Goal: Find contact information: Find contact information

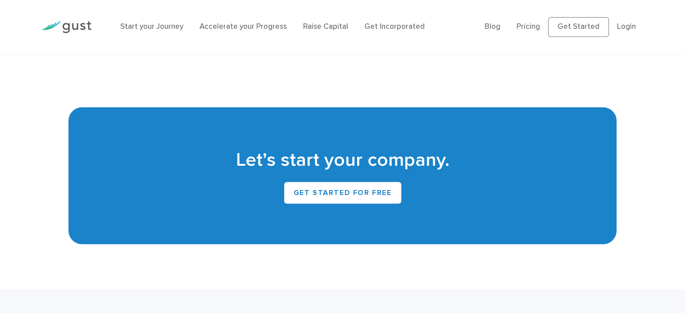
scroll to position [4156, 0]
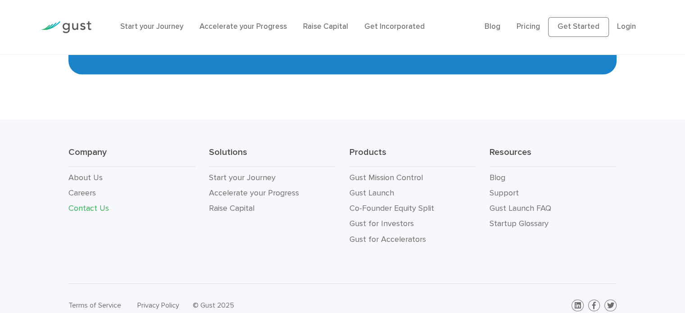
click at [100, 204] on link "Contact Us" at bounding box center [88, 208] width 41 height 9
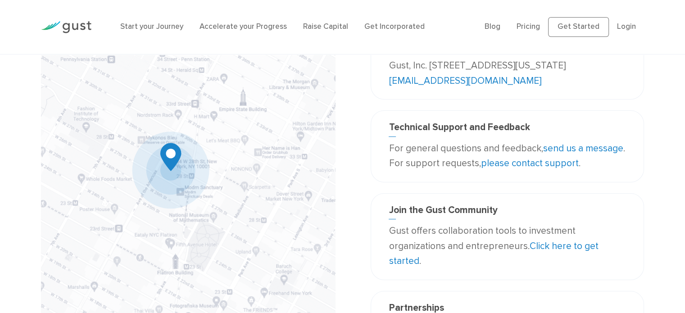
scroll to position [82, 0]
drag, startPoint x: 515, startPoint y: 84, endPoint x: 431, endPoint y: 77, distance: 84.9
drag, startPoint x: 431, startPoint y: 77, endPoint x: 367, endPoint y: 108, distance: 70.7
click at [367, 108] on div "Contact Us Corporate Headquarters Gust, Inc. 188 Grand Street Second Floor New …" at bounding box center [496, 179] width 308 height 389
drag, startPoint x: 497, startPoint y: 79, endPoint x: 429, endPoint y: 77, distance: 68.1
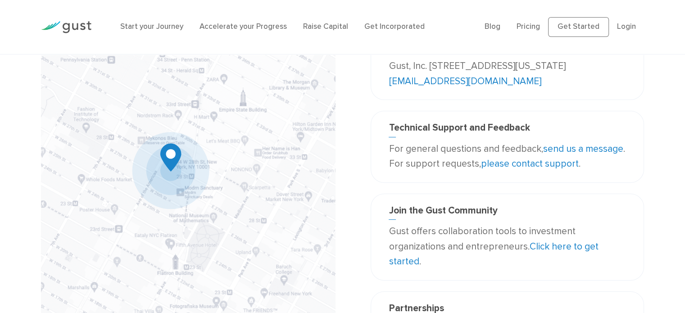
drag, startPoint x: 429, startPoint y: 77, endPoint x: 456, endPoint y: 85, distance: 27.8
click at [456, 85] on div "Contact Us Corporate Headquarters Gust, Inc. 188 Grand Street Second Floor New …" at bounding box center [507, 48] width 273 height 126
